Goal: Task Accomplishment & Management: Manage account settings

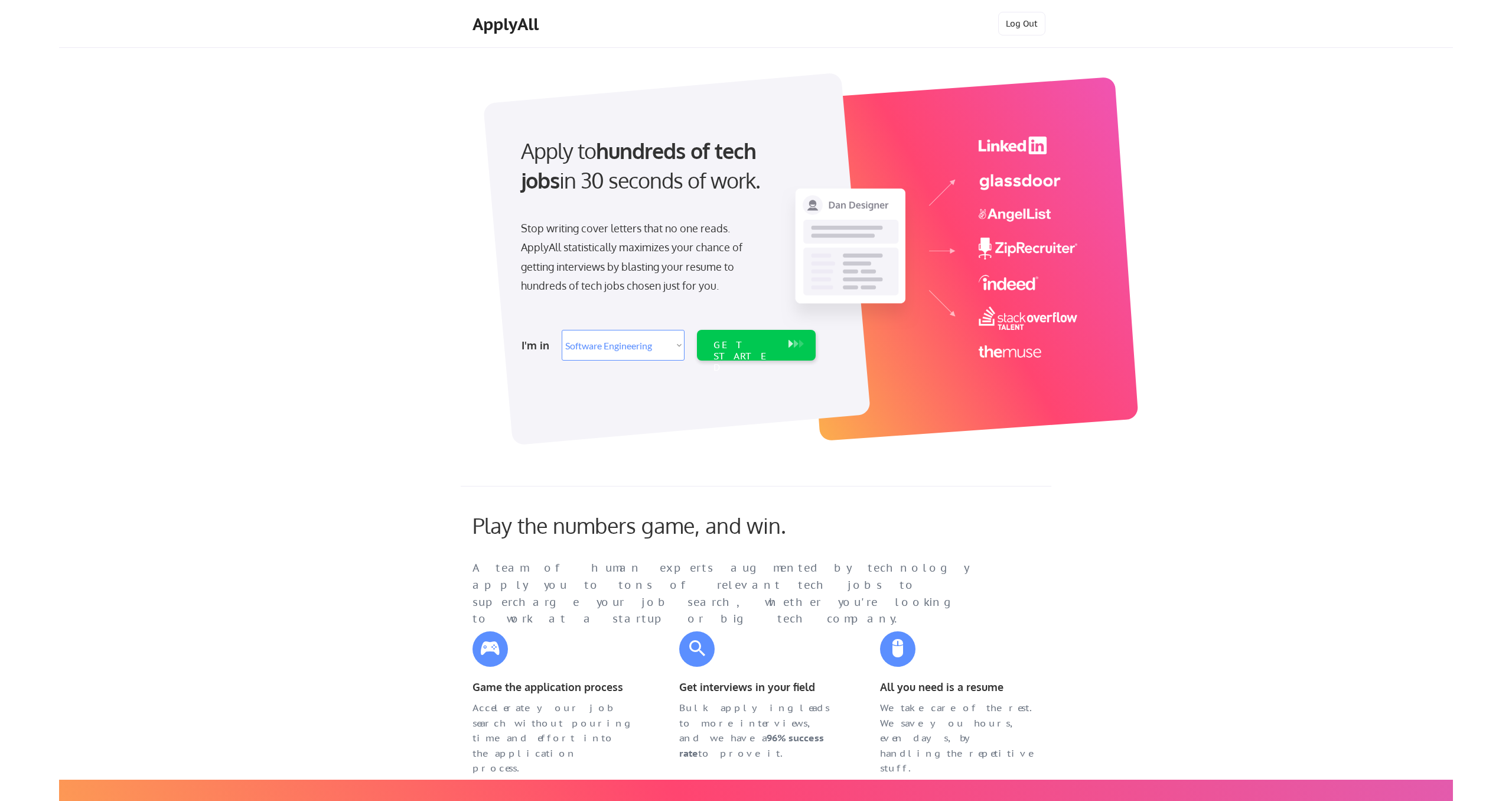
select select ""engineering""
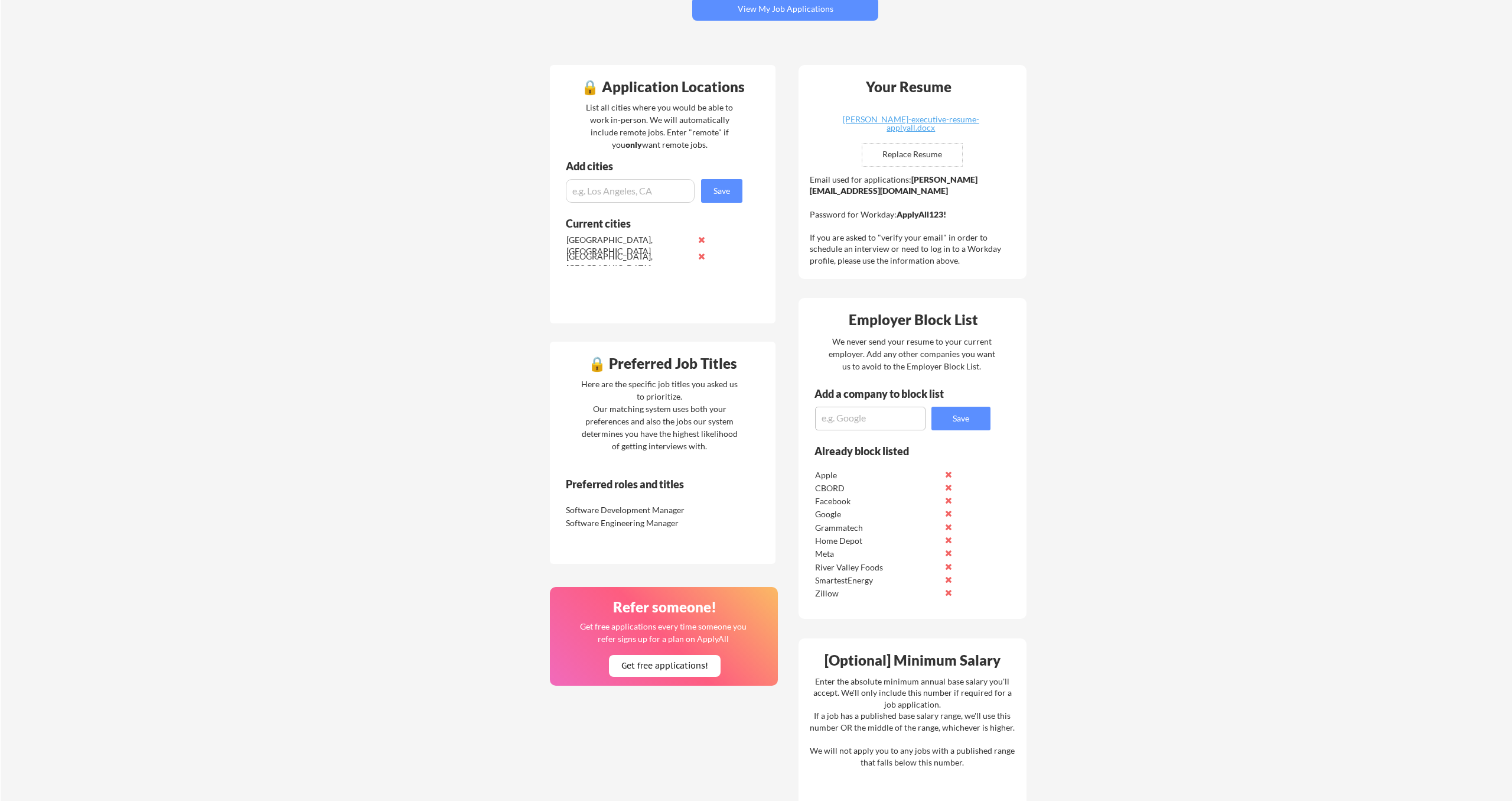
scroll to position [211, 0]
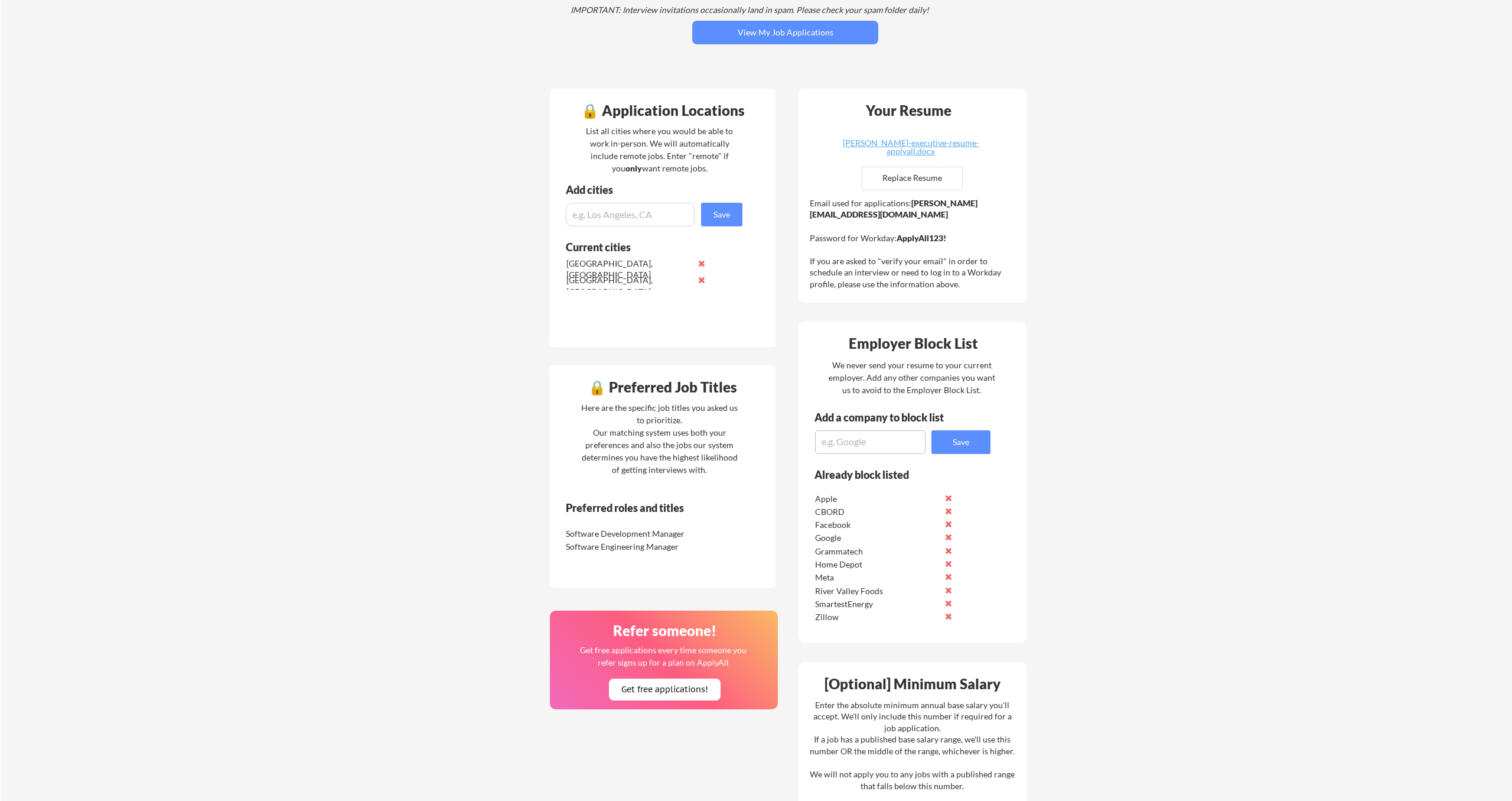
click at [905, 239] on strong "ApplyAll123!" at bounding box center [921, 238] width 50 height 10
click at [890, 239] on div "Email used for applications: sam.bouabane@mailflux.com Password for Workday: Ap…" at bounding box center [914, 243] width 209 height 93
click at [921, 240] on strong "ApplyAll123!" at bounding box center [921, 238] width 50 height 10
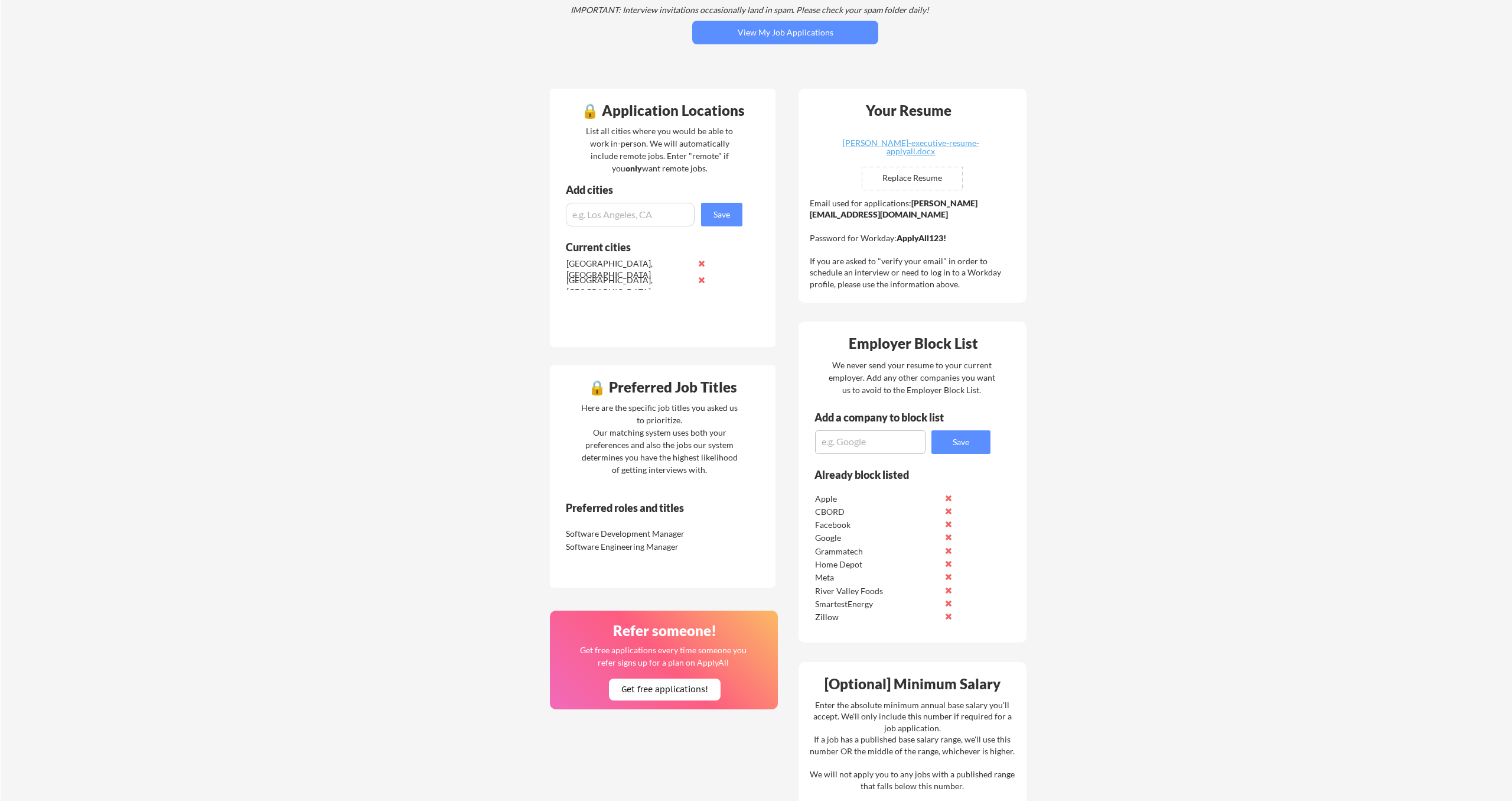
copy div "ApplyAll123"
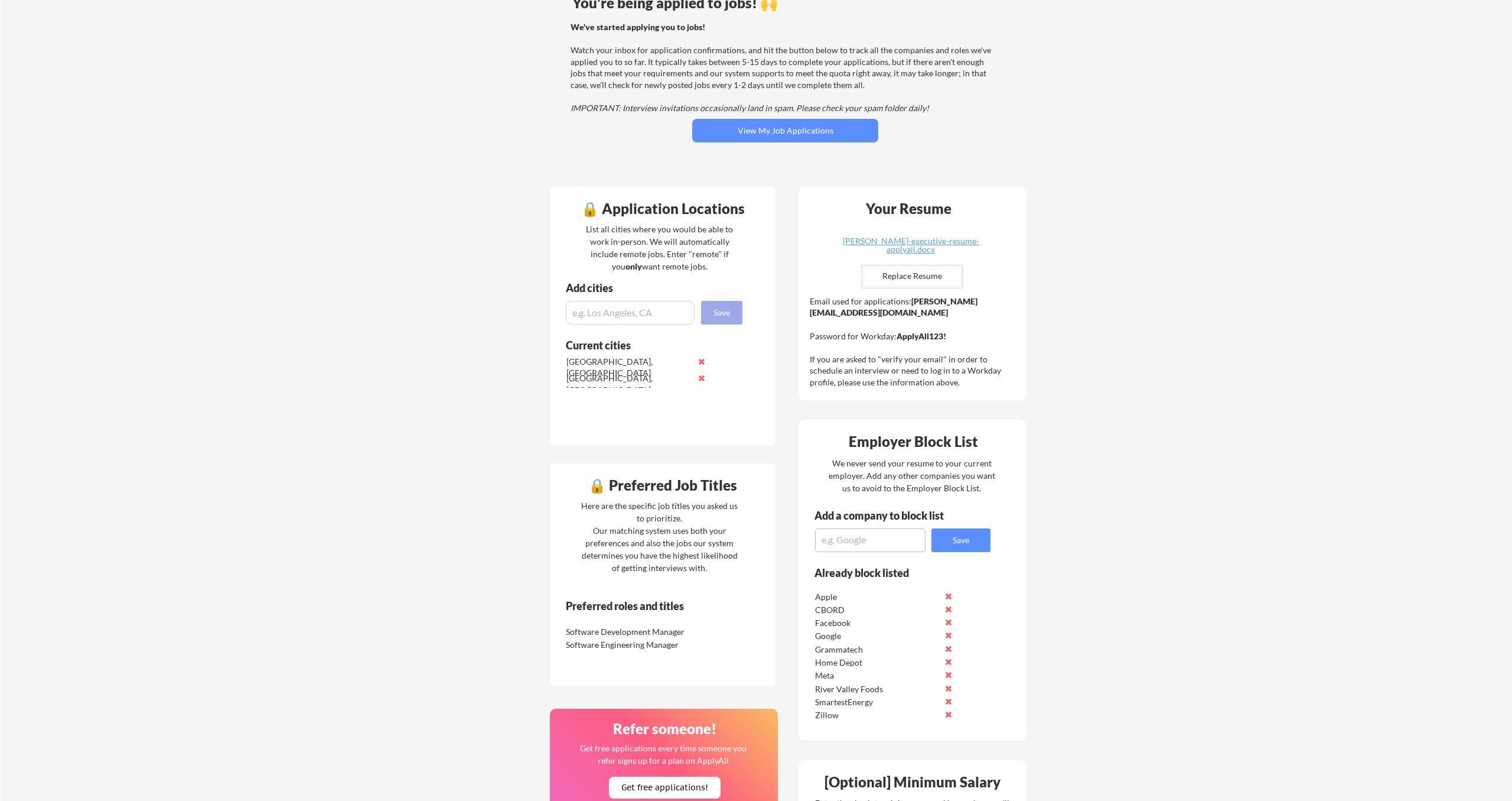
scroll to position [0, 0]
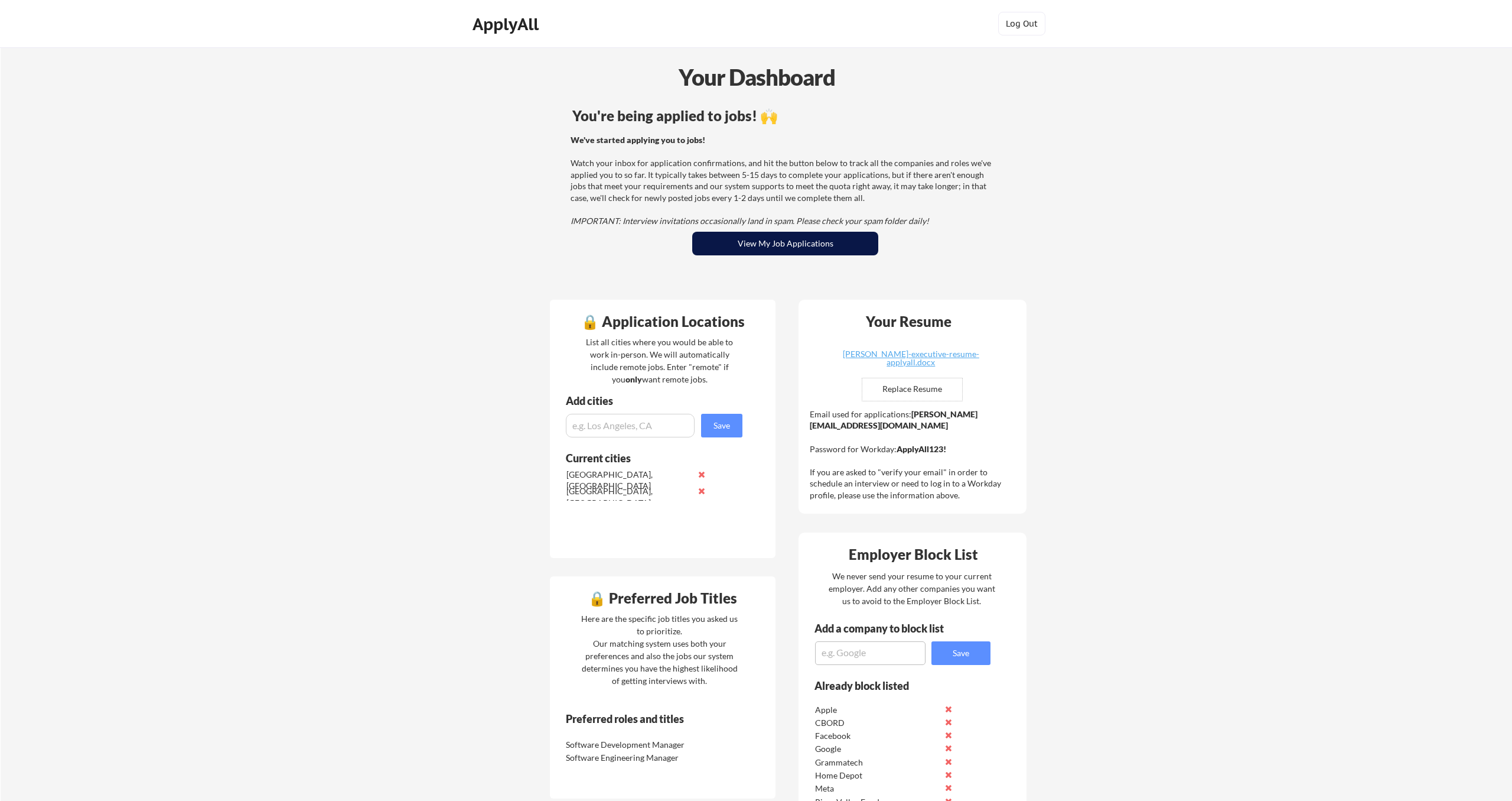
click at [739, 250] on button "View My Job Applications" at bounding box center [785, 243] width 186 height 23
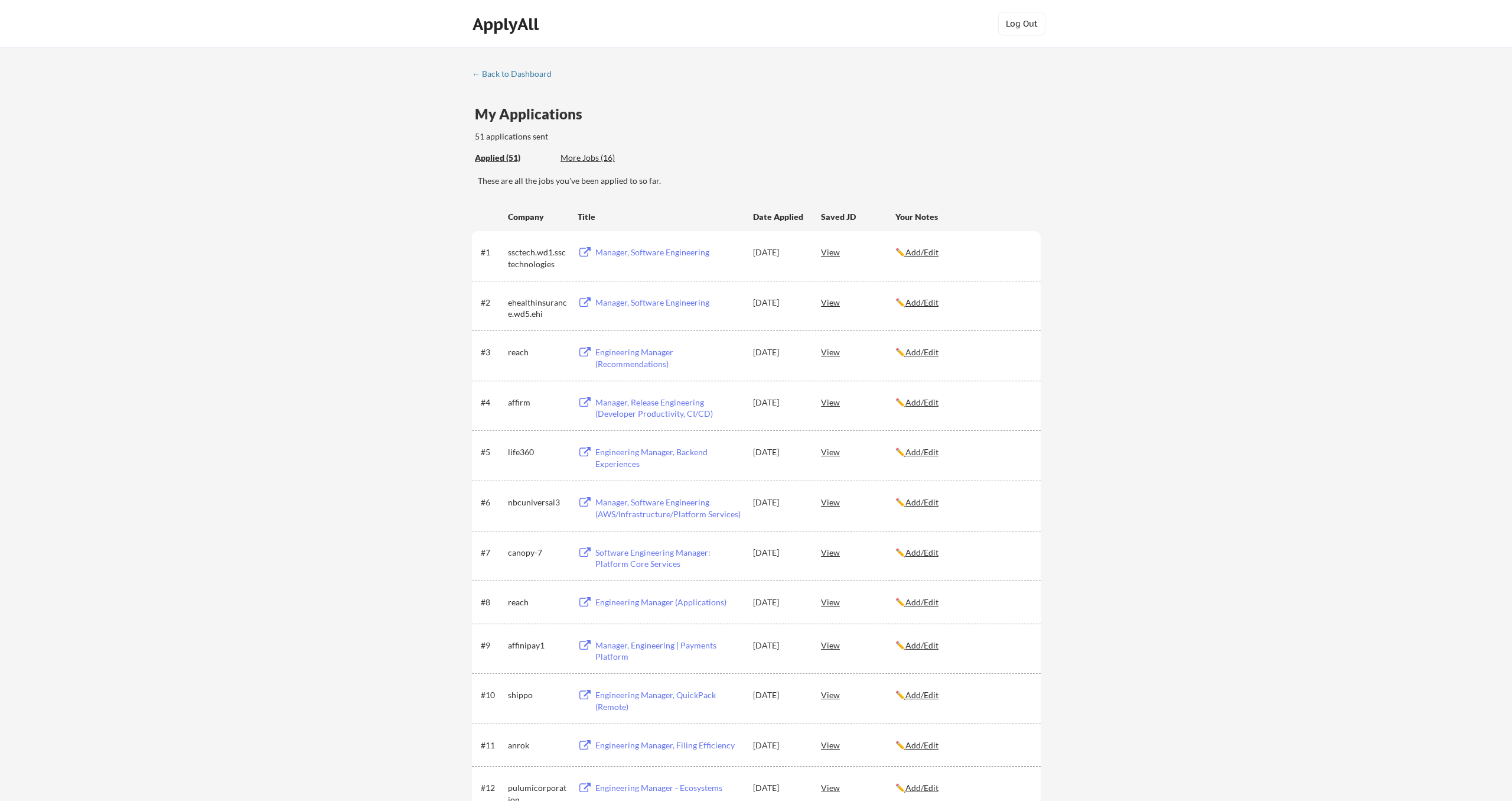
click at [587, 162] on div "More Jobs (16)" at bounding box center [603, 157] width 87 height 12
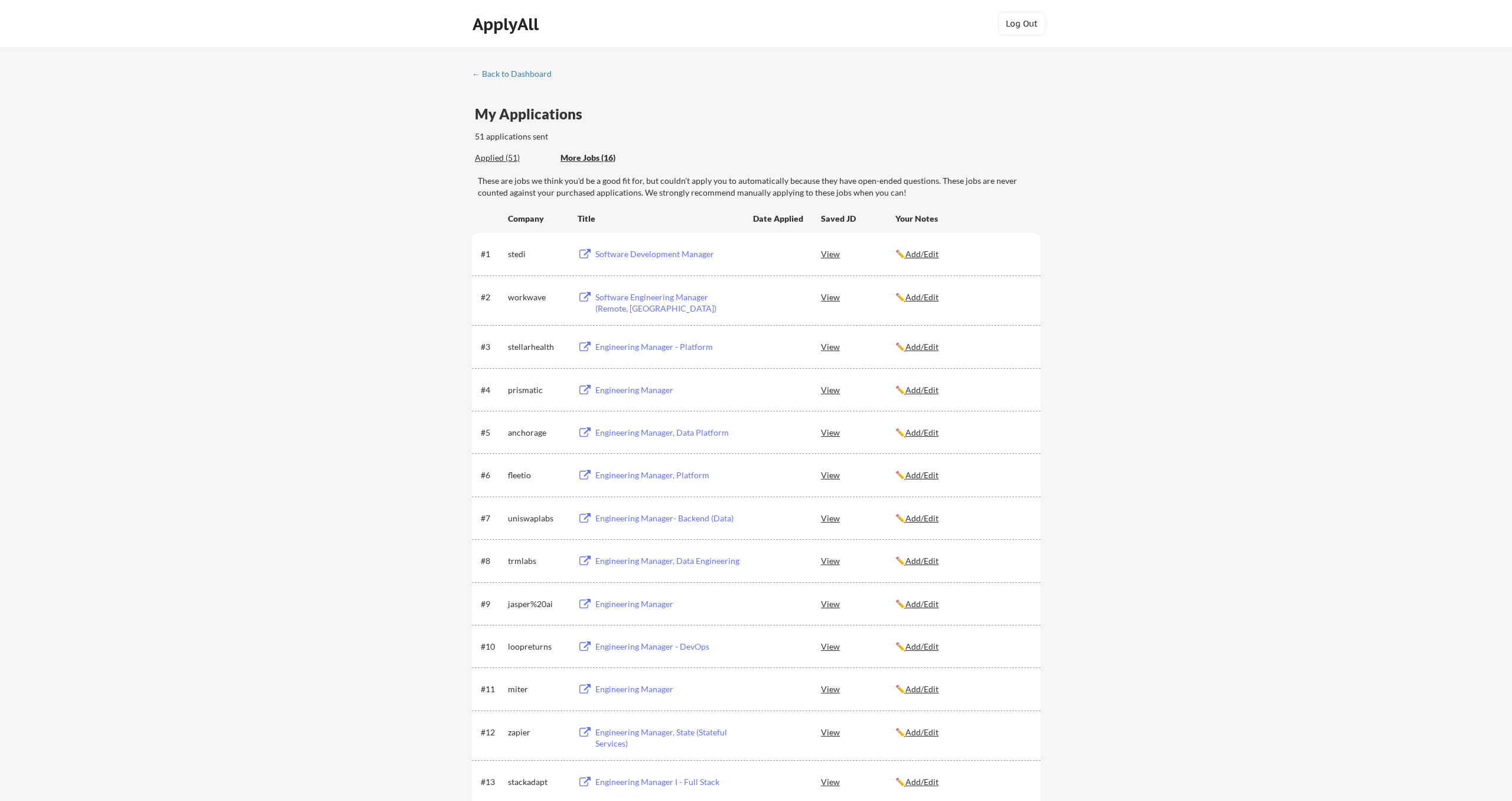
click at [489, 161] on div "Applied (51)" at bounding box center [513, 157] width 77 height 12
